Goal: Information Seeking & Learning: Learn about a topic

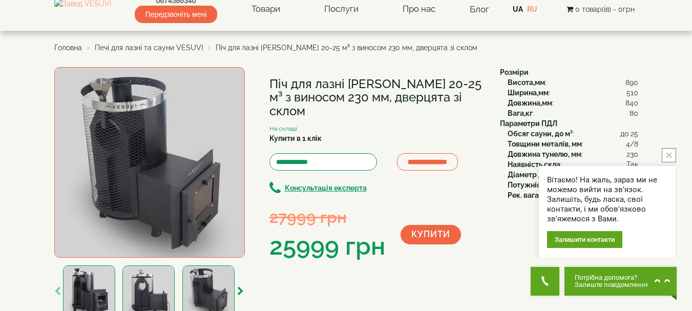
scroll to position [13, 0]
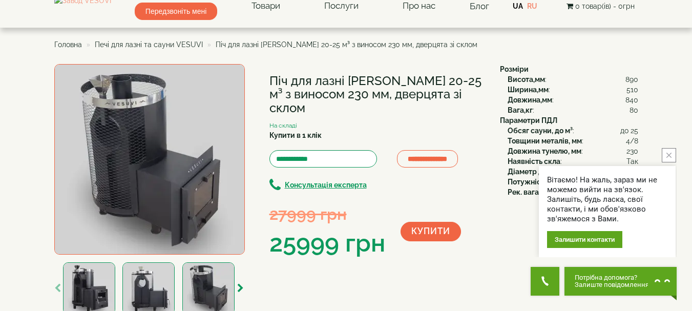
click at [668, 153] on icon "close button" at bounding box center [668, 155] width 5 height 5
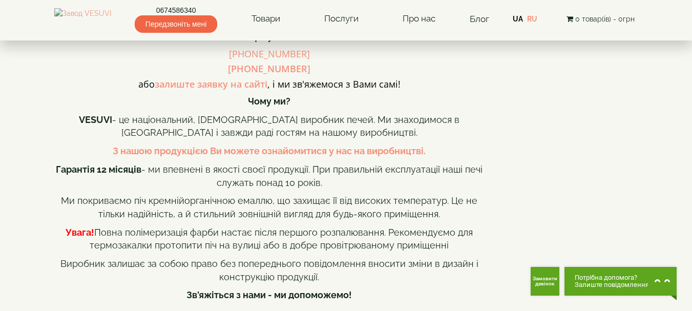
scroll to position [942, 0]
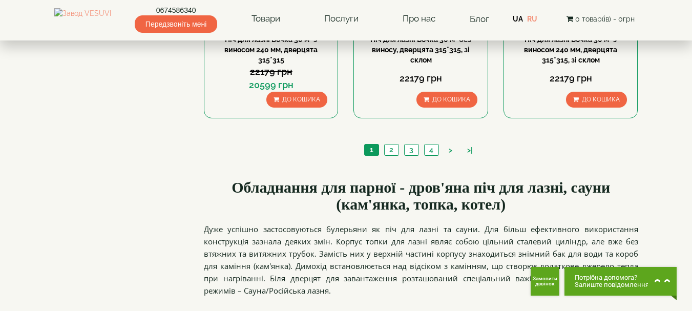
scroll to position [1237, 0]
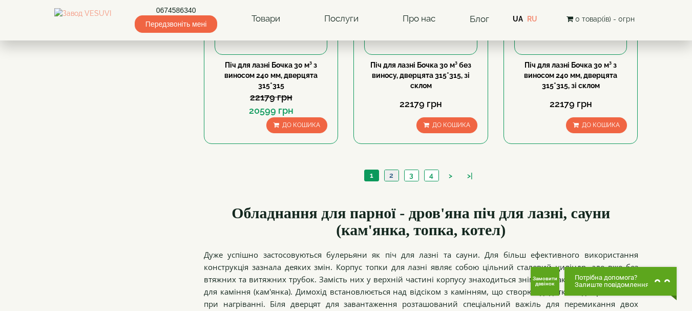
click at [390, 170] on link "2" at bounding box center [391, 175] width 14 height 11
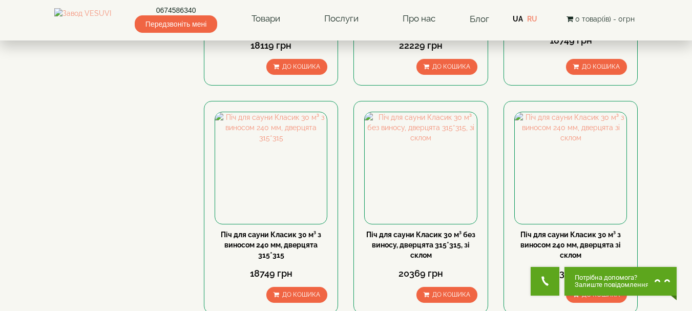
scroll to position [1125, 0]
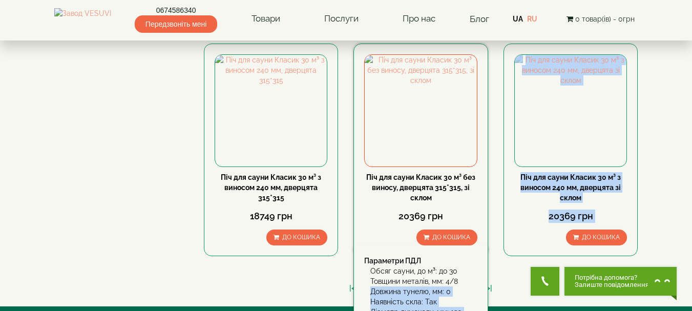
drag, startPoint x: 511, startPoint y: 196, endPoint x: 488, endPoint y: 240, distance: 50.0
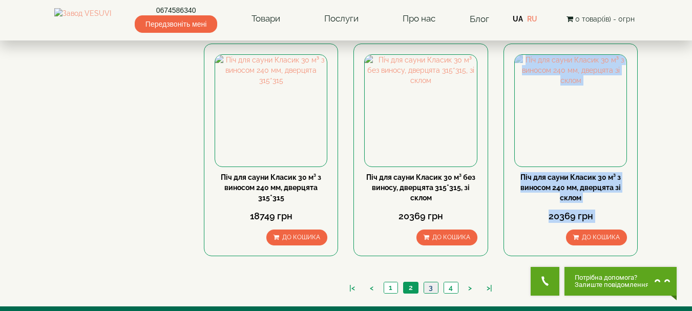
click at [430, 282] on link "3" at bounding box center [431, 287] width 14 height 11
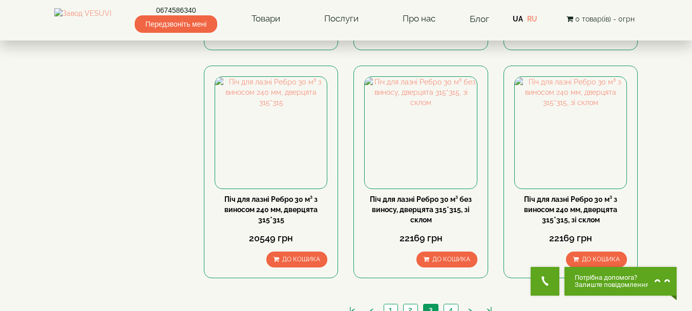
scroll to position [1111, 0]
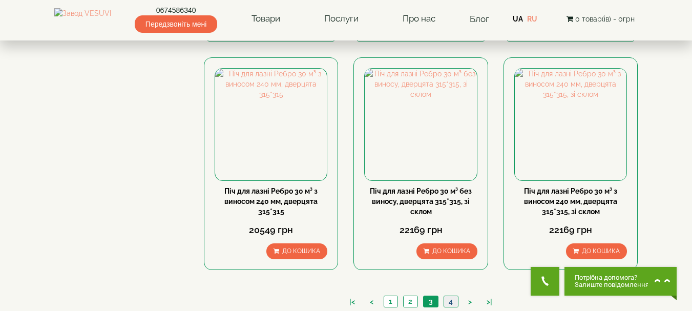
click at [448, 296] on link "4" at bounding box center [451, 301] width 14 height 11
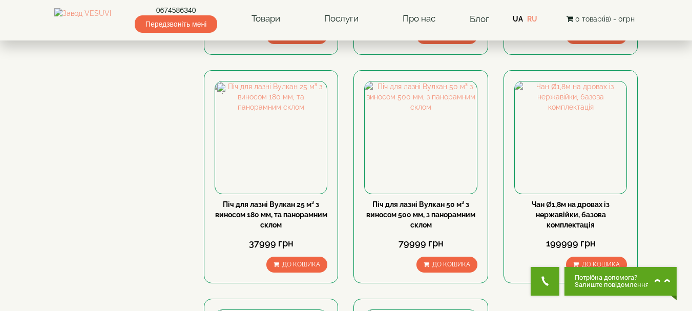
scroll to position [634, 0]
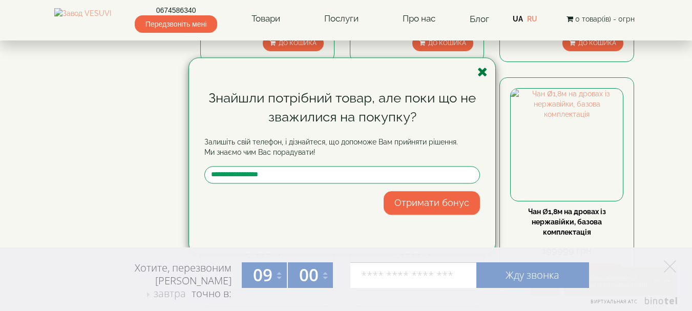
click at [483, 71] on icon "button" at bounding box center [482, 72] width 10 height 13
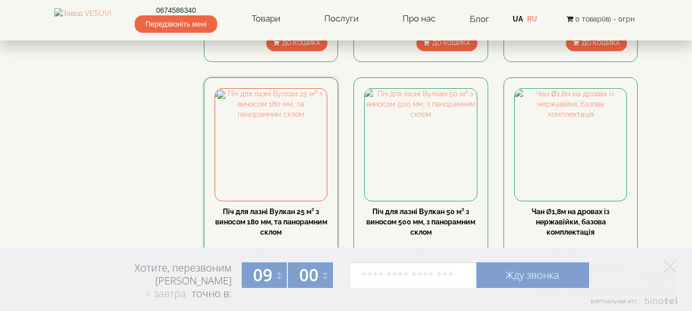
click at [267, 207] on link "Піч для лазні Вулкан 25 м³ з виносом 180 мм, та панорамним склом" at bounding box center [271, 221] width 112 height 29
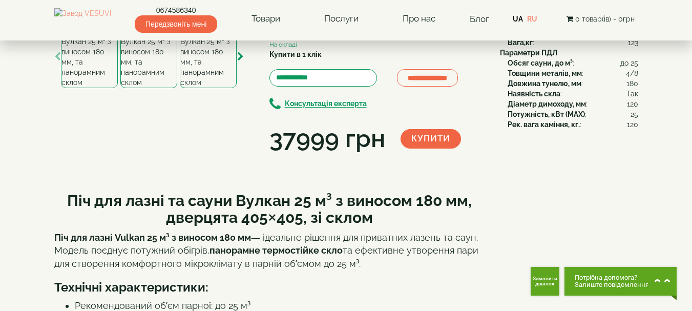
scroll to position [68, 0]
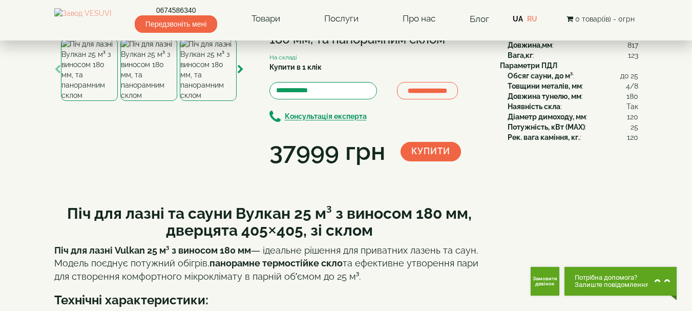
click at [144, 101] on img at bounding box center [148, 69] width 57 height 63
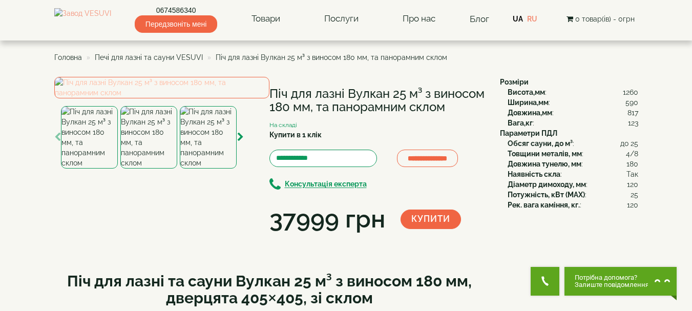
click at [156, 98] on img at bounding box center [161, 88] width 215 height 22
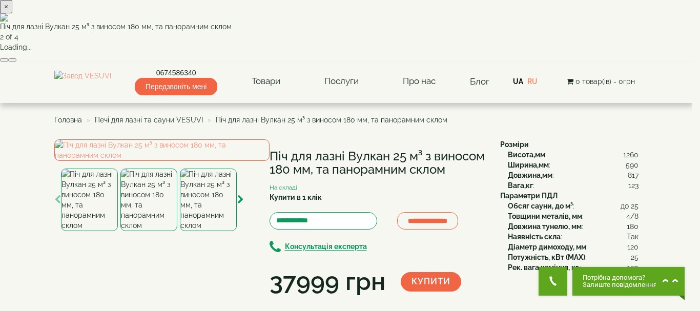
click at [12, 13] on button "×" at bounding box center [6, 6] width 12 height 13
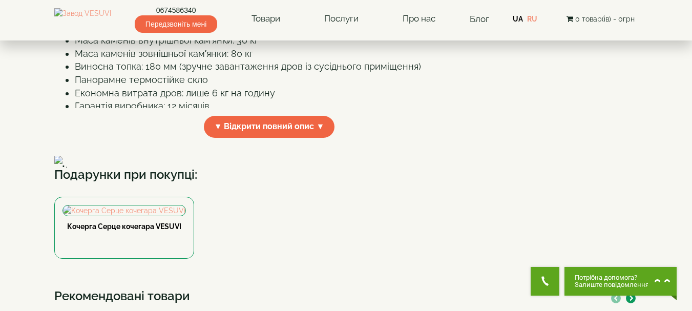
scroll to position [364, 0]
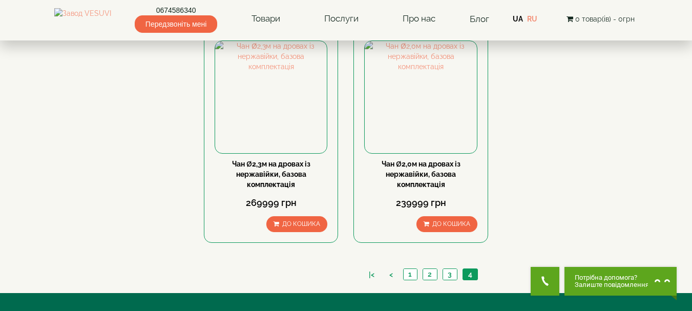
scroll to position [913, 0]
